Goal: Find contact information: Find contact information

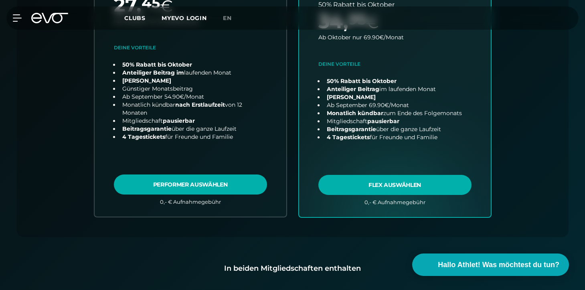
click at [38, 20] on icon at bounding box center [49, 18] width 37 height 10
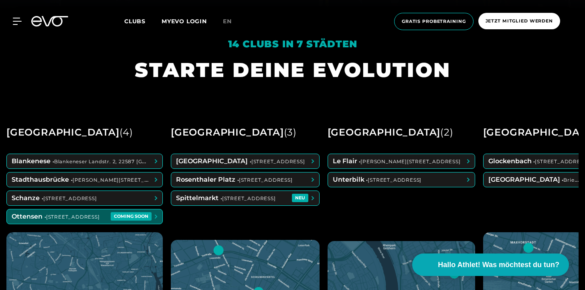
click at [77, 222] on span at bounding box center [85, 216] width 156 height 14
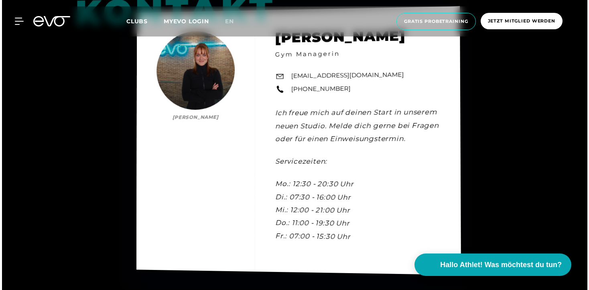
scroll to position [2213, 0]
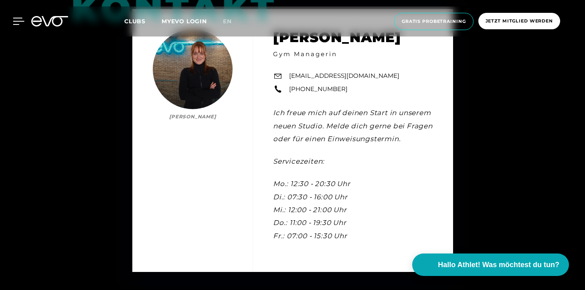
click at [21, 24] on icon at bounding box center [19, 21] width 12 height 7
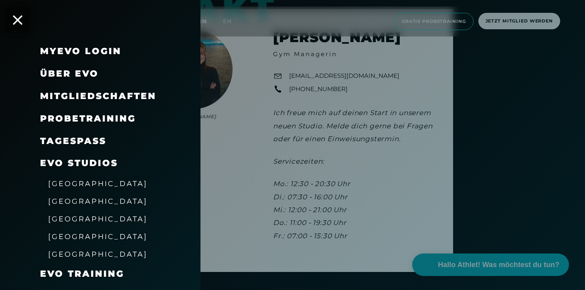
click at [69, 138] on link "TAGESPASS" at bounding box center [73, 141] width 66 height 11
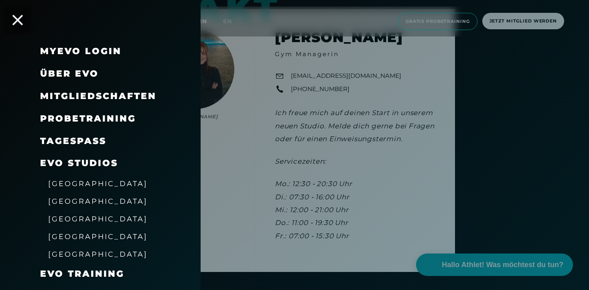
click at [16, 20] on icon at bounding box center [17, 20] width 10 height 10
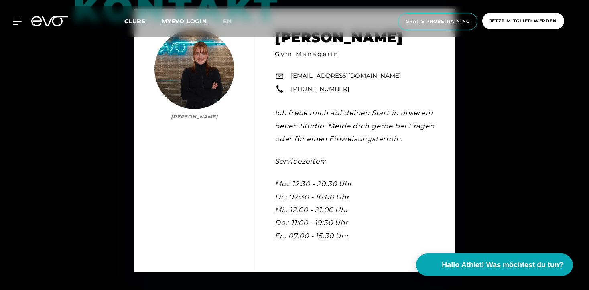
click at [55, 20] on icon at bounding box center [49, 21] width 37 height 10
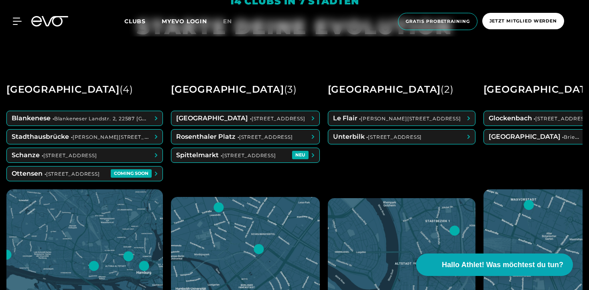
scroll to position [324, 0]
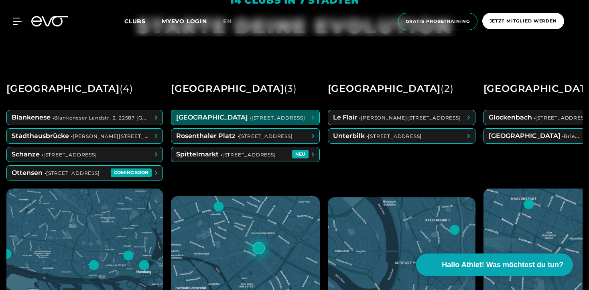
click at [208, 118] on span at bounding box center [245, 117] width 148 height 14
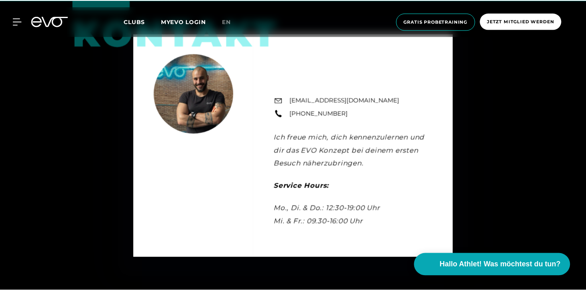
scroll to position [2454, 0]
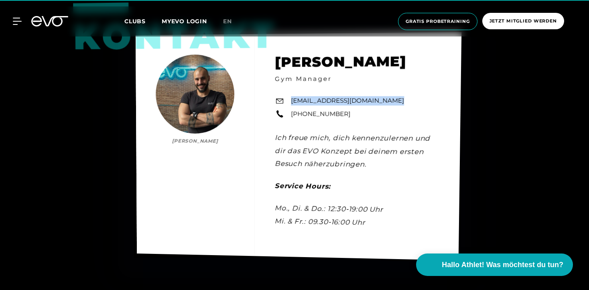
click at [365, 112] on div "Kontakt [PERSON_NAME] Gym Manager [EMAIL_ADDRESS][DOMAIN_NAME] [PHONE_NUMBER] I…" at bounding box center [299, 146] width 326 height 228
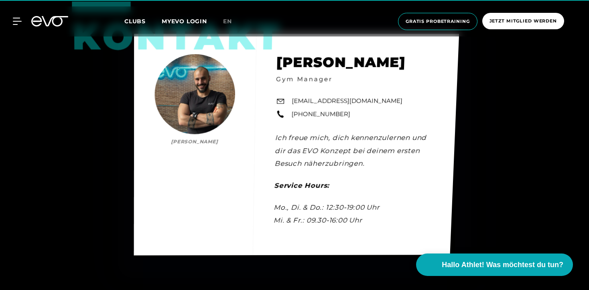
drag, startPoint x: 365, startPoint y: 112, endPoint x: 292, endPoint y: 112, distance: 73.0
click at [292, 112] on div "Kontakt [PERSON_NAME] Gym Manager [EMAIL_ADDRESS][DOMAIN_NAME] [PHONE_NUMBER] I…" at bounding box center [296, 145] width 325 height 222
copy link "[PHONE_NUMBER]"
